Goal: Task Accomplishment & Management: Manage account settings

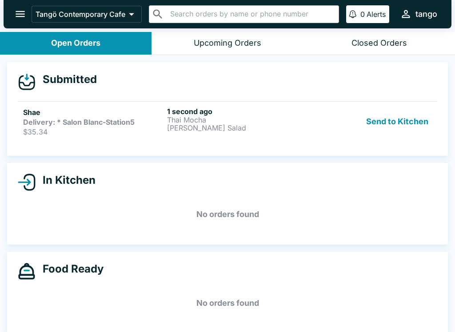
click at [266, 140] on link "Shae Delivery: * Salon Blanc-Station5 $35.34 1 second ago Thai Mocha [PERSON_NA…" at bounding box center [228, 121] width 420 height 40
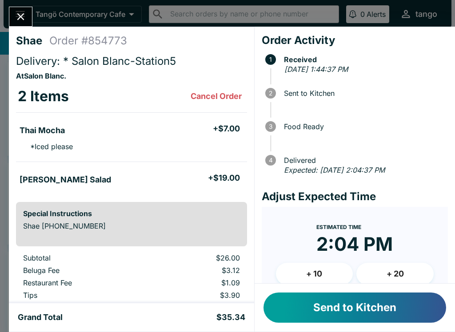
click at [369, 311] on button "Send to Kitchen" at bounding box center [355, 308] width 183 height 30
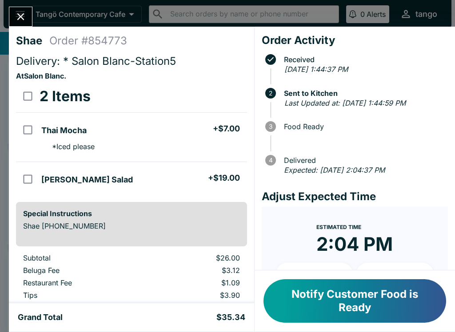
click at [397, 300] on button "Notify Customer Food is Ready" at bounding box center [355, 302] width 183 height 44
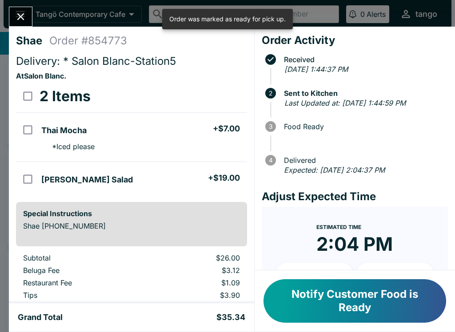
click at [383, 305] on button "Notify Customer Food is Ready" at bounding box center [355, 302] width 183 height 44
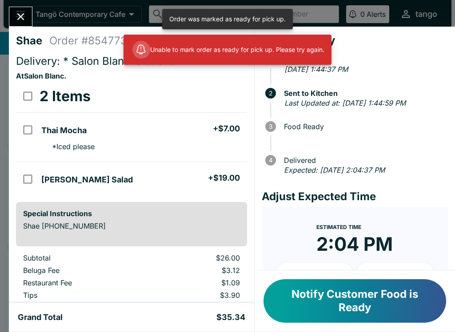
click at [410, 306] on button "Notify Customer Food is Ready" at bounding box center [355, 302] width 183 height 44
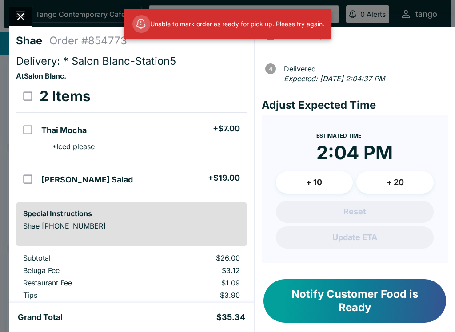
scroll to position [101, 0]
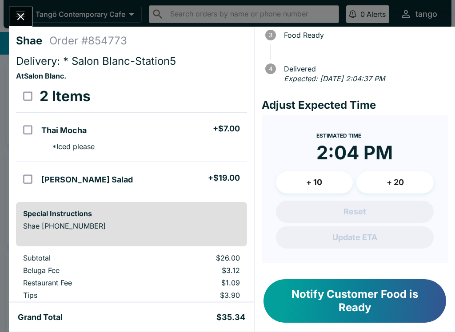
click at [17, 20] on icon "Close" at bounding box center [21, 17] width 12 height 12
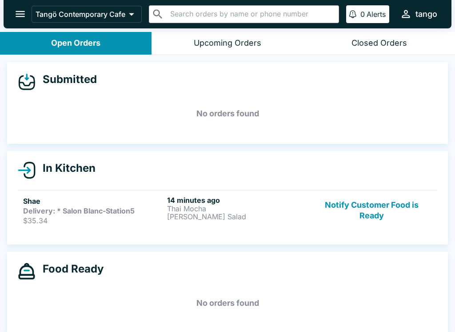
click at [364, 203] on button "Notify Customer Food is Ready" at bounding box center [372, 210] width 120 height 29
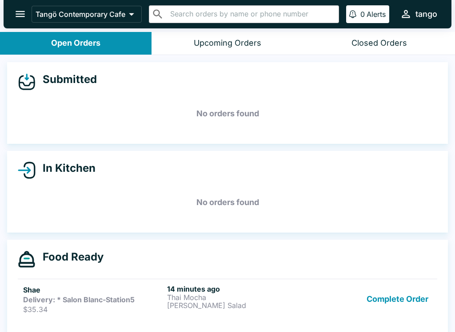
click at [411, 298] on button "Complete Order" at bounding box center [397, 299] width 69 height 29
